Goal: Information Seeking & Learning: Learn about a topic

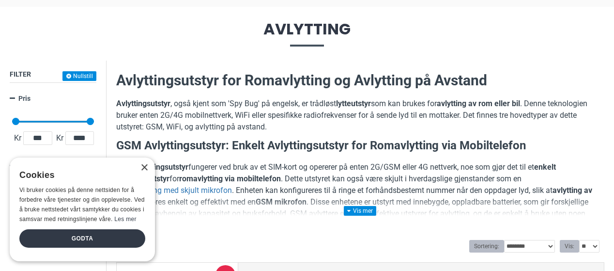
scroll to position [96, 0]
click at [148, 167] on div "× Cookies Vi bruker cookies på denne nettsiden for å forbedre våre tjenester og…" at bounding box center [82, 209] width 145 height 104
click at [144, 168] on div "×" at bounding box center [143, 167] width 7 height 7
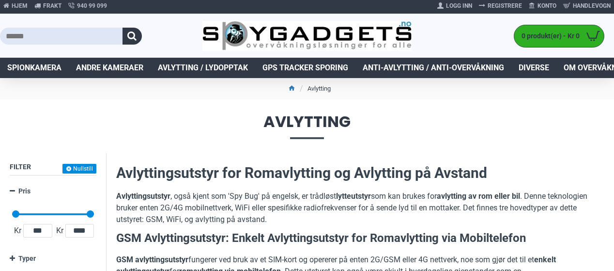
scroll to position [0, 0]
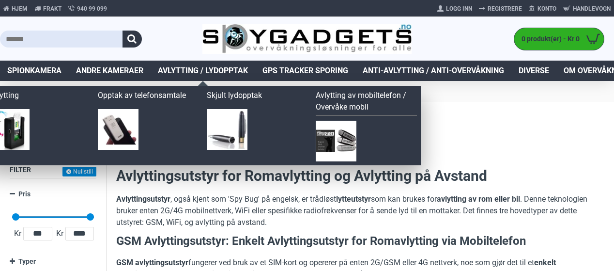
click at [206, 71] on span "Avlytting / Lydopptak" at bounding box center [203, 71] width 90 height 12
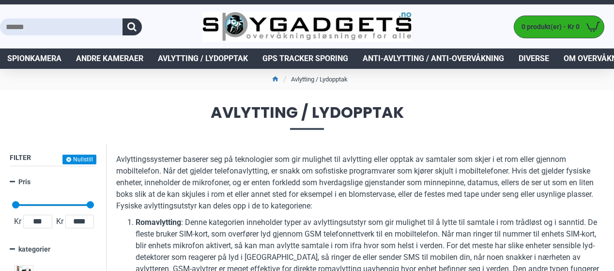
scroll to position [14, 0]
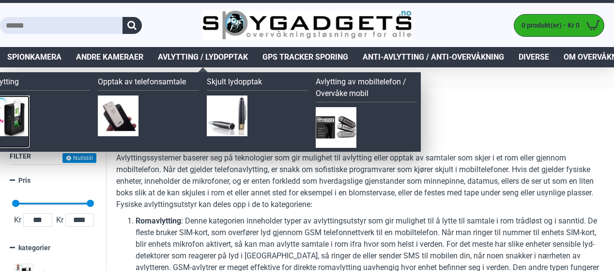
click at [18, 108] on img at bounding box center [9, 115] width 41 height 41
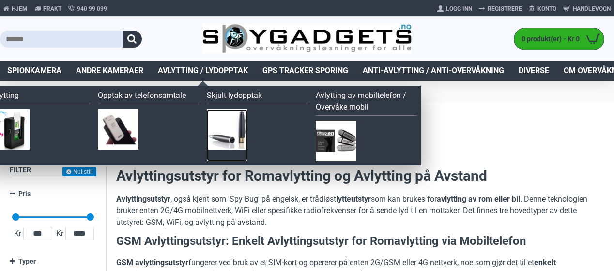
click at [231, 122] on img at bounding box center [227, 129] width 41 height 41
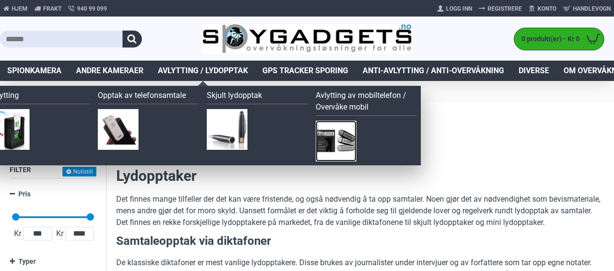
click at [333, 139] on img at bounding box center [336, 141] width 41 height 41
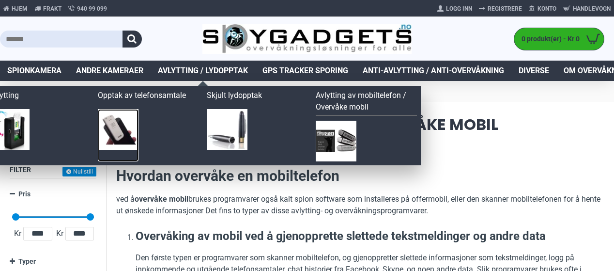
click at [122, 126] on img at bounding box center [118, 129] width 41 height 41
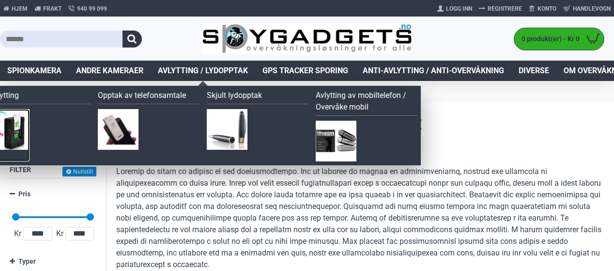
click at [16, 132] on img at bounding box center [9, 129] width 41 height 41
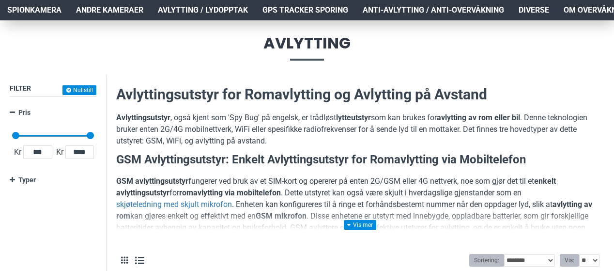
scroll to position [184, 0]
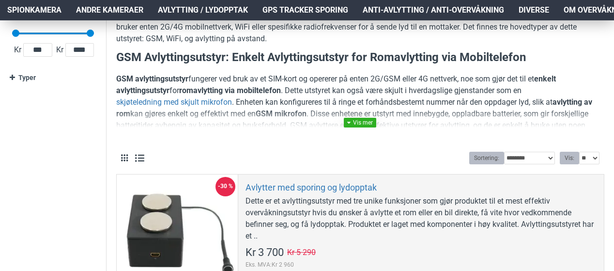
click at [366, 123] on link at bounding box center [360, 123] width 32 height 10
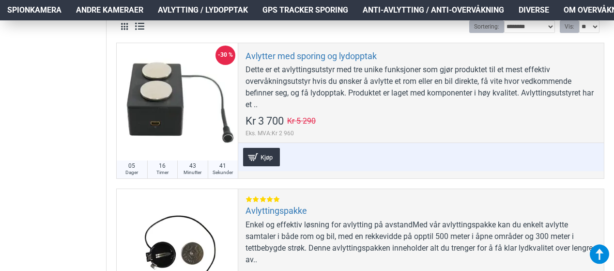
scroll to position [815, 0]
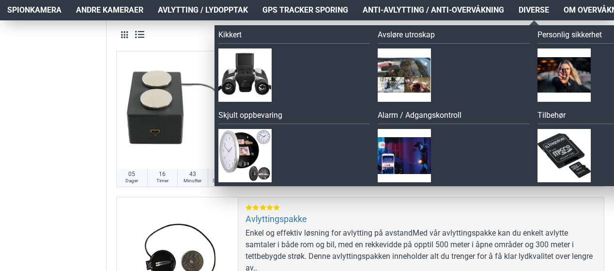
click at [533, 10] on span "Diverse" at bounding box center [534, 10] width 31 height 12
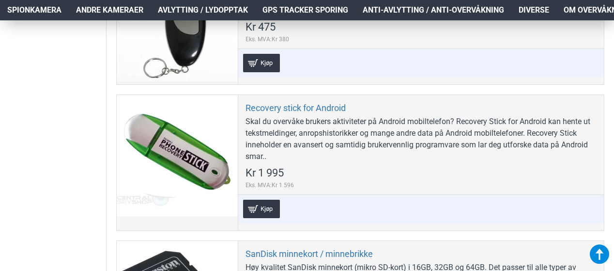
scroll to position [3895, 0]
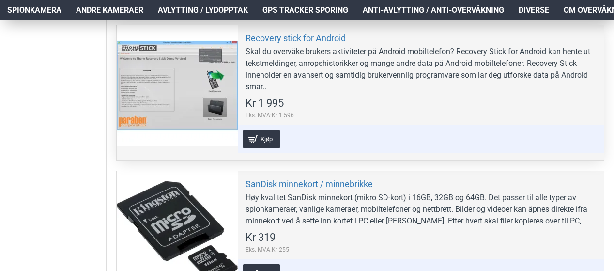
click at [231, 48] on div at bounding box center [177, 85] width 121 height 121
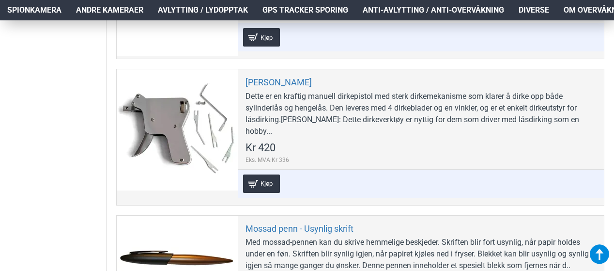
scroll to position [2836, 0]
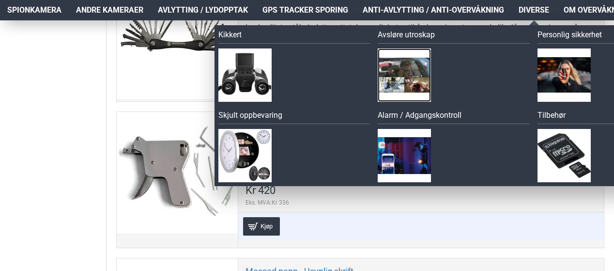
click at [414, 62] on img at bounding box center [404, 74] width 53 height 53
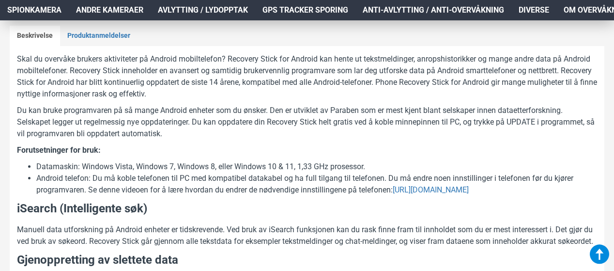
scroll to position [437, 0]
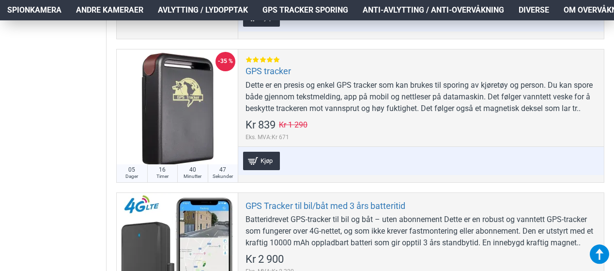
scroll to position [728, 0]
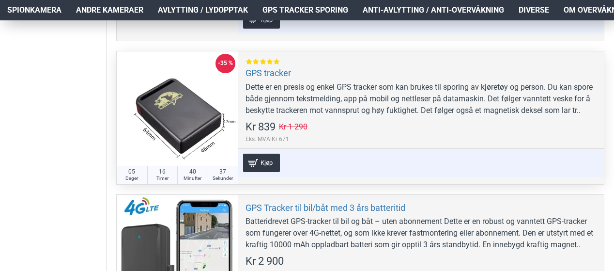
click at [229, 100] on div at bounding box center [177, 111] width 121 height 121
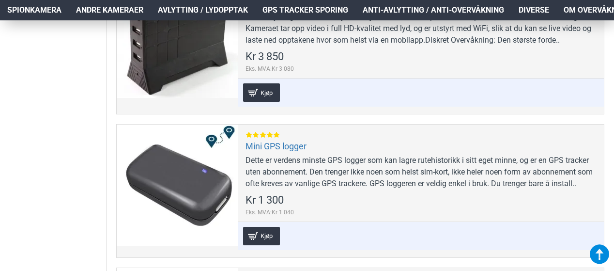
scroll to position [1080, 0]
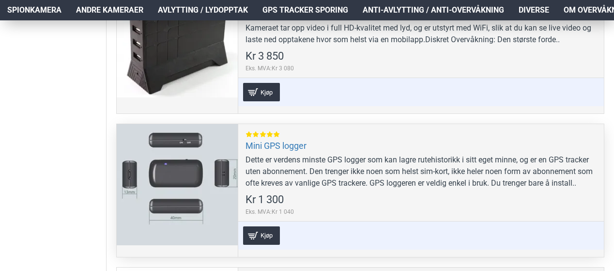
click at [201, 164] on div at bounding box center [177, 184] width 121 height 121
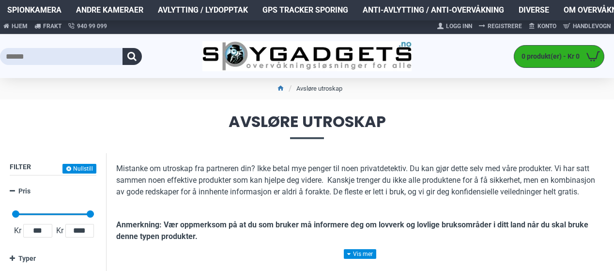
scroll to position [0, 0]
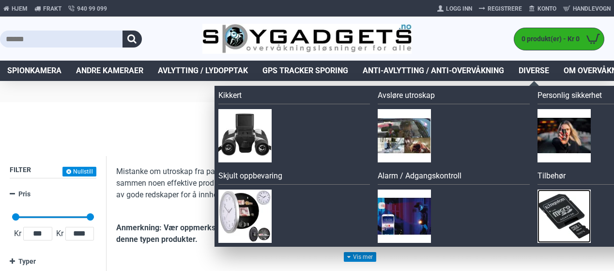
click at [564, 204] on img at bounding box center [564, 215] width 53 height 53
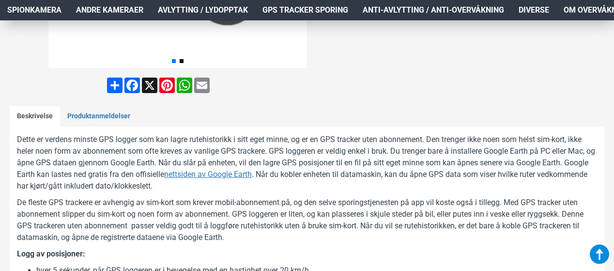
scroll to position [357, 0]
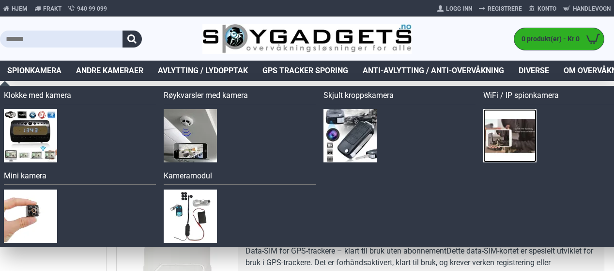
click at [505, 136] on img at bounding box center [509, 135] width 53 height 53
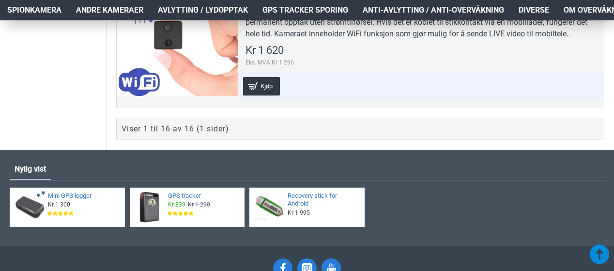
scroll to position [2730, 0]
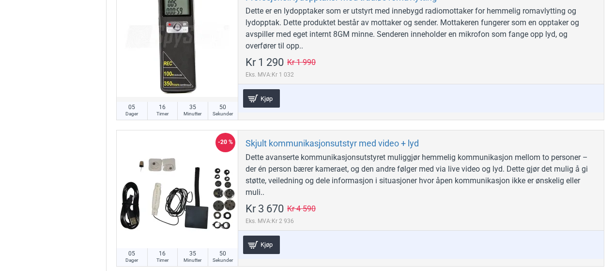
scroll to position [815, 0]
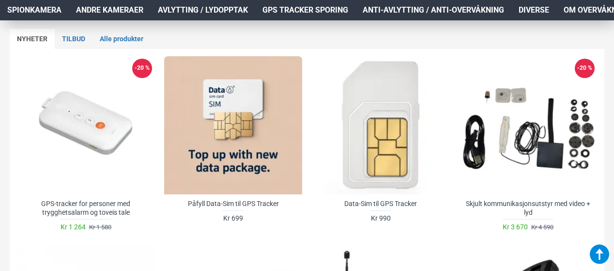
scroll to position [381, 0]
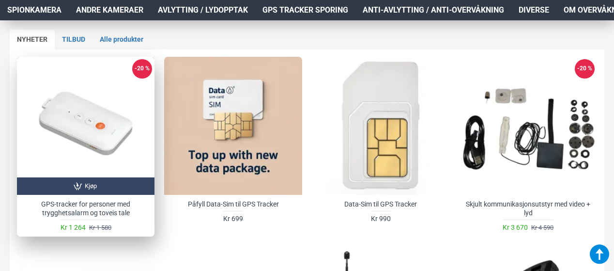
click at [108, 107] on div at bounding box center [86, 126] width 138 height 138
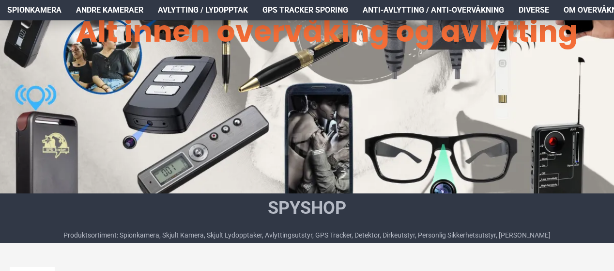
scroll to position [143, 0]
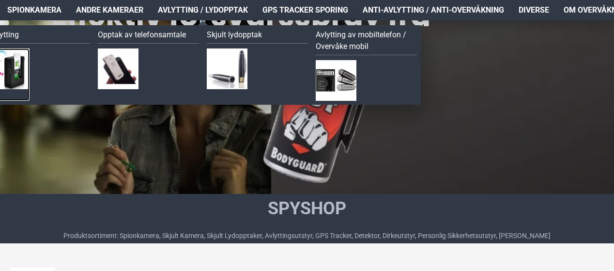
click at [12, 58] on img at bounding box center [9, 68] width 41 height 41
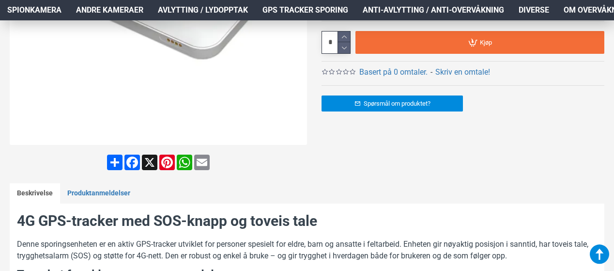
scroll to position [318, 0]
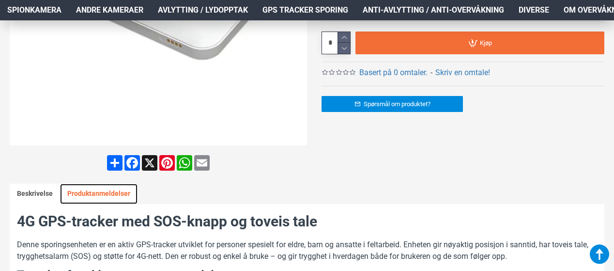
click at [90, 193] on link "Produktanmeldelser" at bounding box center [98, 194] width 77 height 20
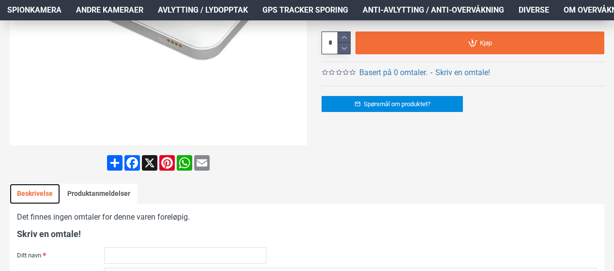
click at [28, 194] on link "Beskrivelse" at bounding box center [35, 194] width 50 height 20
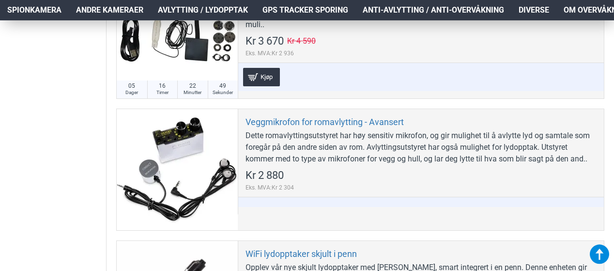
scroll to position [969, 0]
